Goal: Download file/media

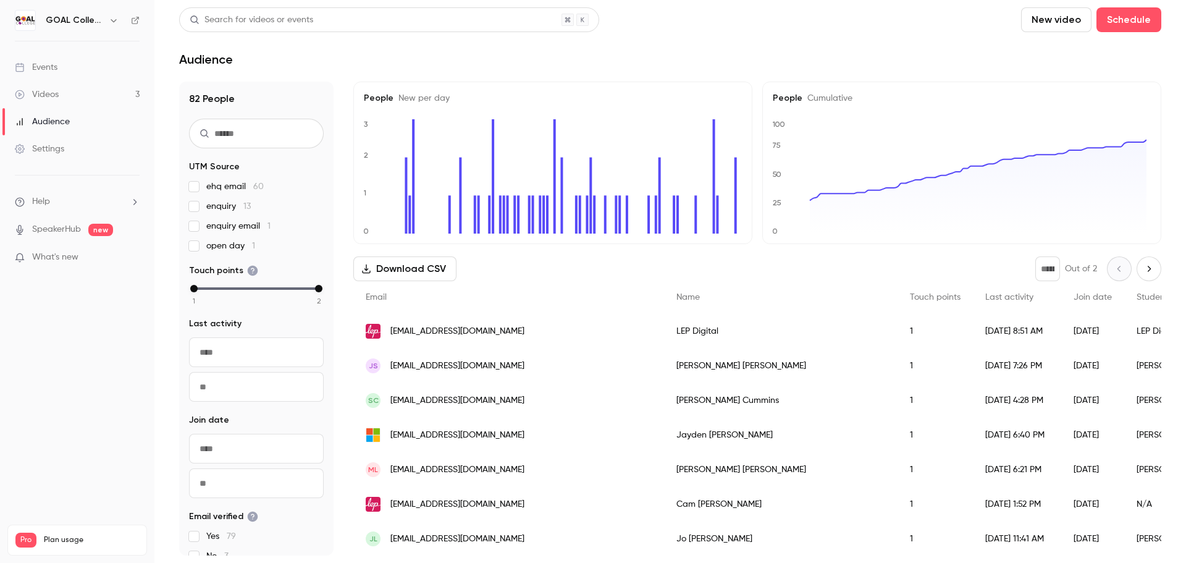
click at [414, 260] on button "Download CSV" at bounding box center [404, 268] width 103 height 25
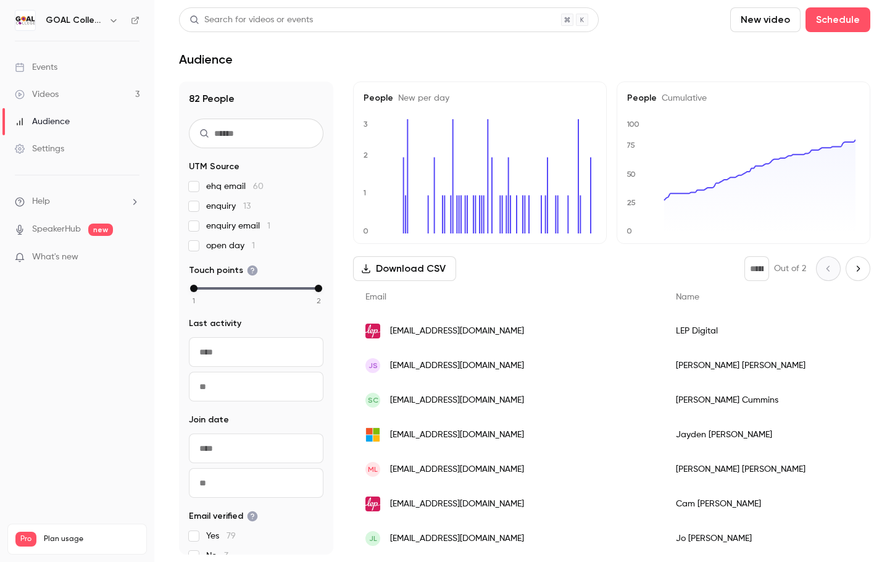
click at [77, 91] on link "Videos 3" at bounding box center [77, 94] width 154 height 27
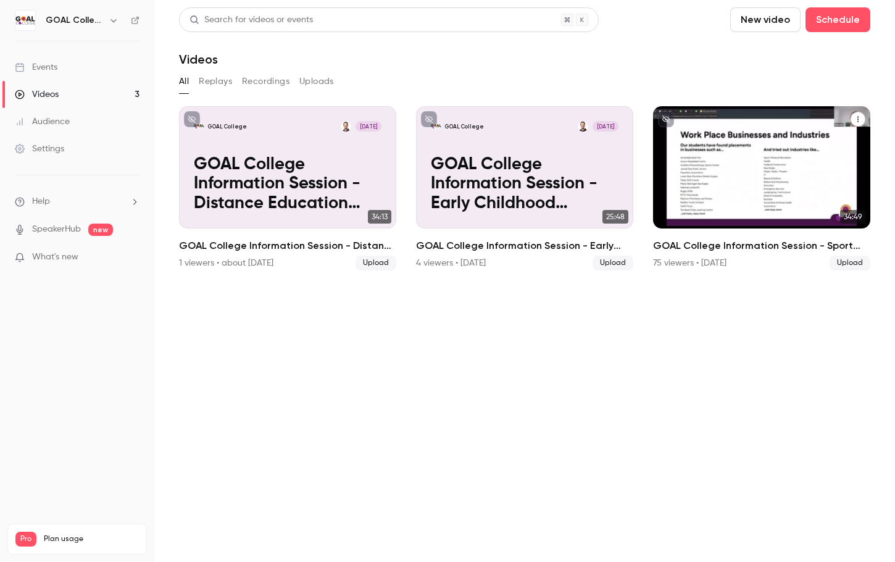
click at [816, 195] on p "GOAL College Information Session - Sport Classes" at bounding box center [762, 184] width 188 height 59
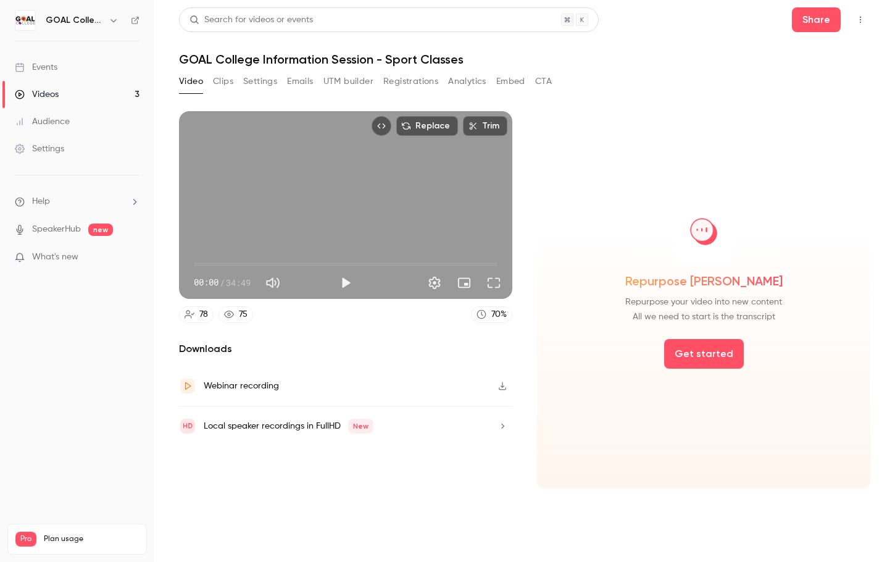
click at [476, 86] on button "Analytics" at bounding box center [467, 82] width 38 height 20
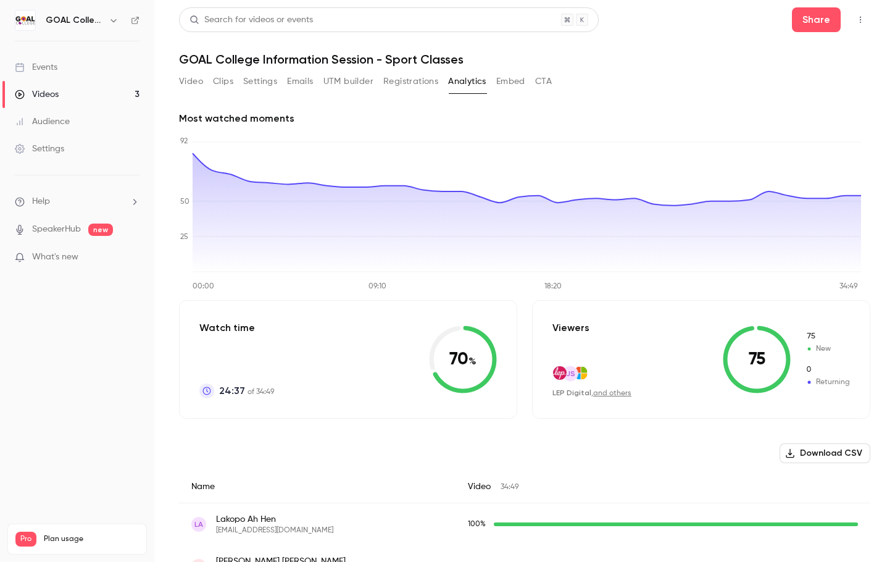
click at [843, 451] on button "Download CSV" at bounding box center [825, 453] width 91 height 20
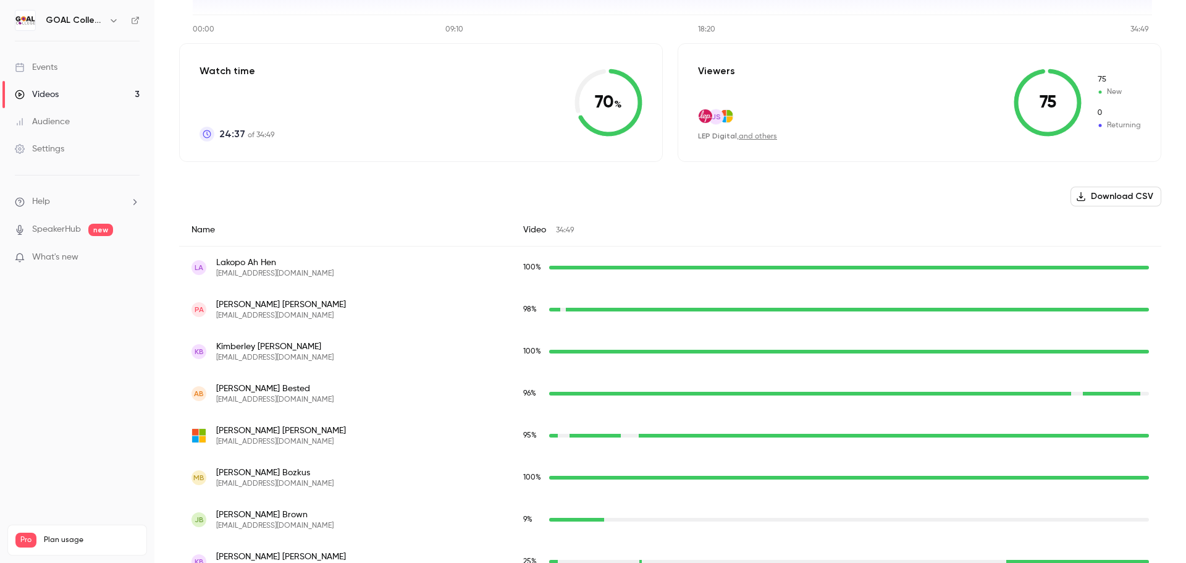
scroll to position [209, 0]
